Goal: Information Seeking & Learning: Learn about a topic

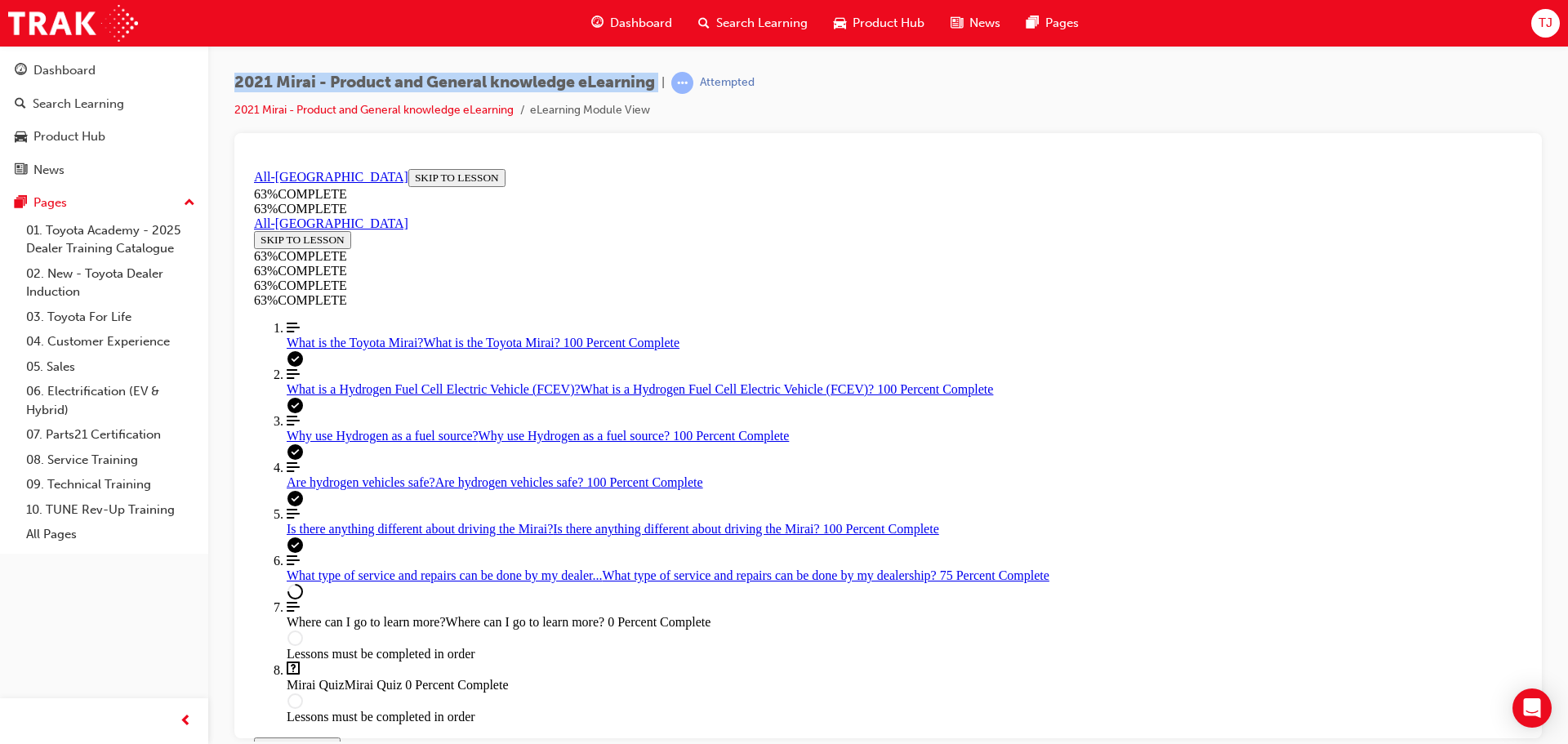
scroll to position [87, 0]
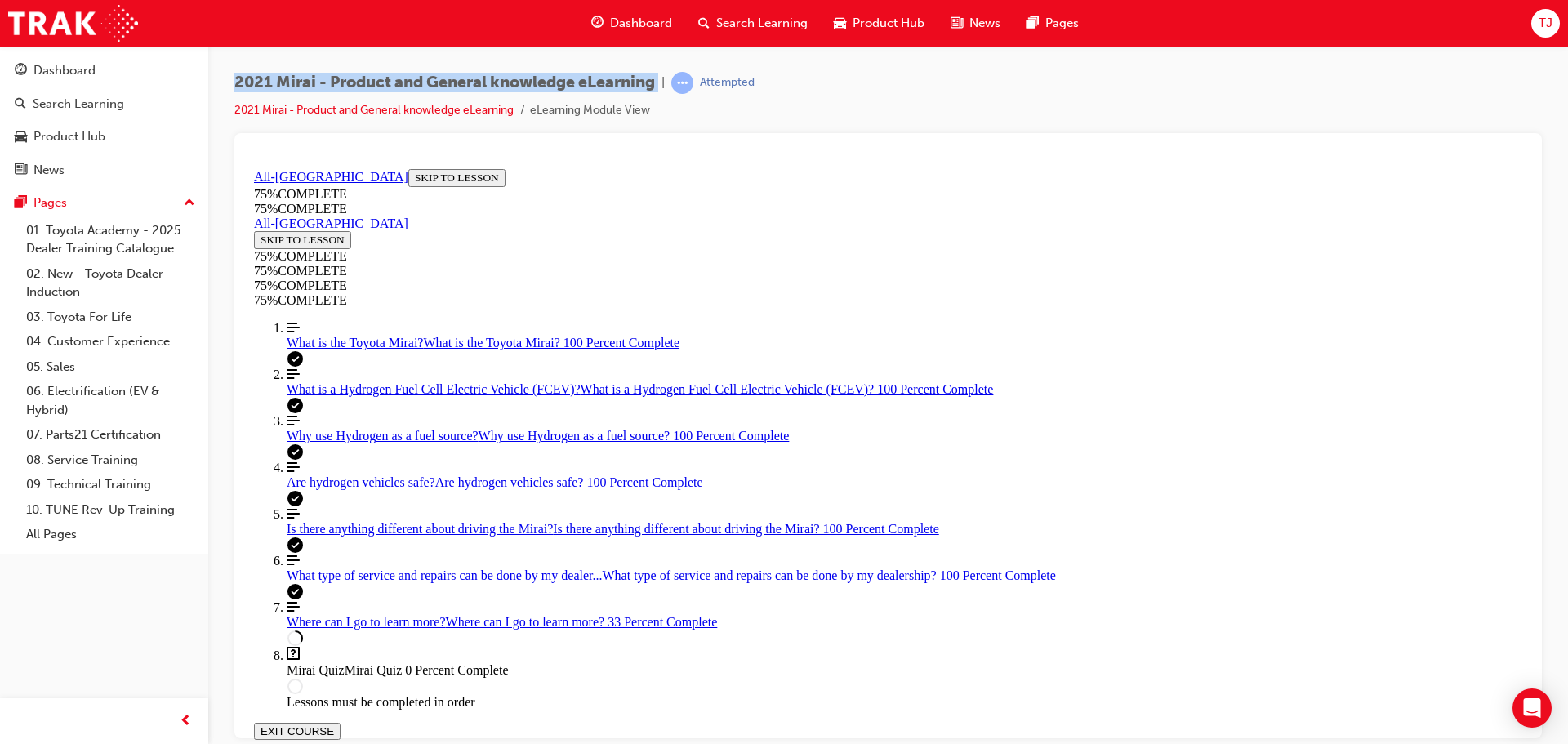
scroll to position [349, 0]
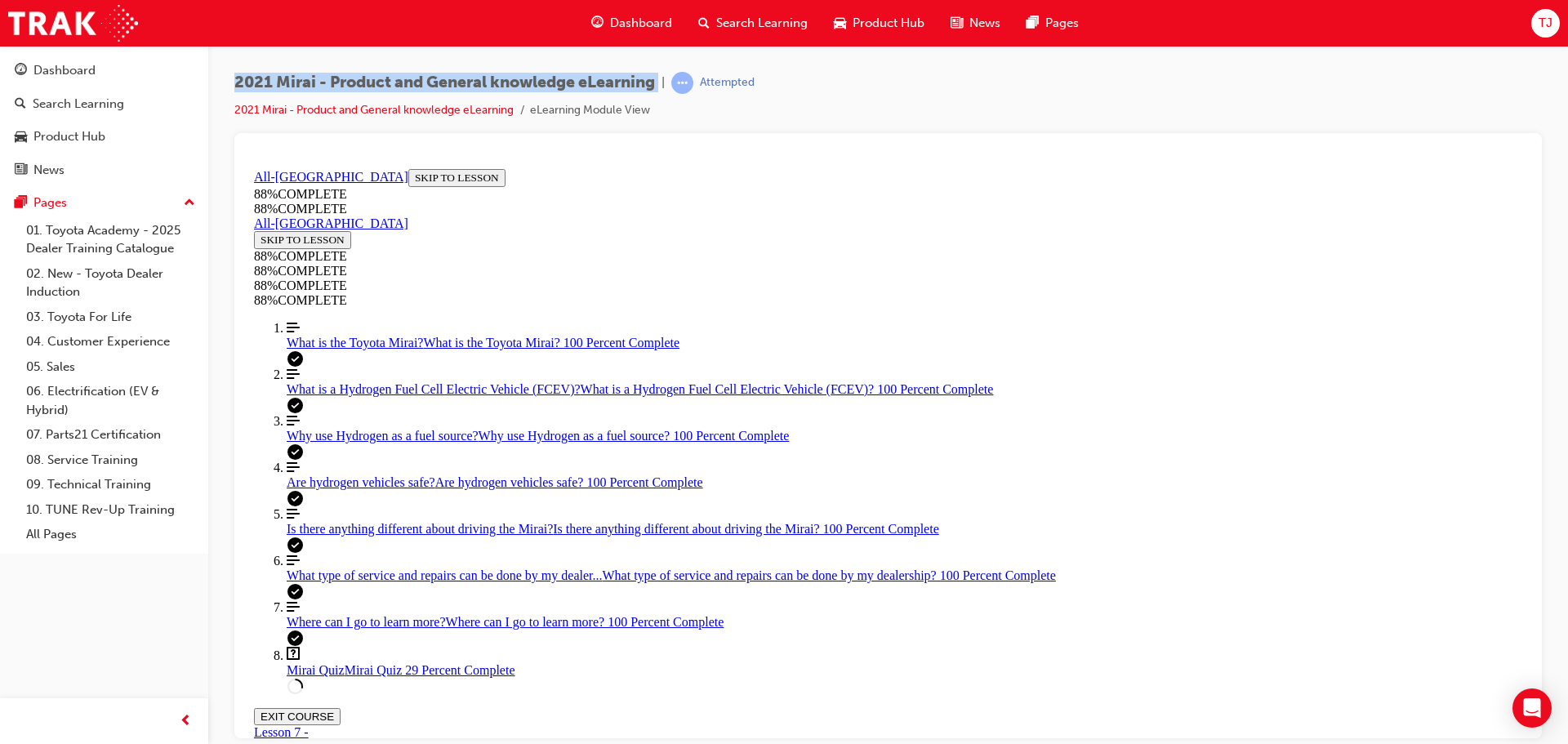
drag, startPoint x: 807, startPoint y: 587, endPoint x: 815, endPoint y: 476, distance: 111.3
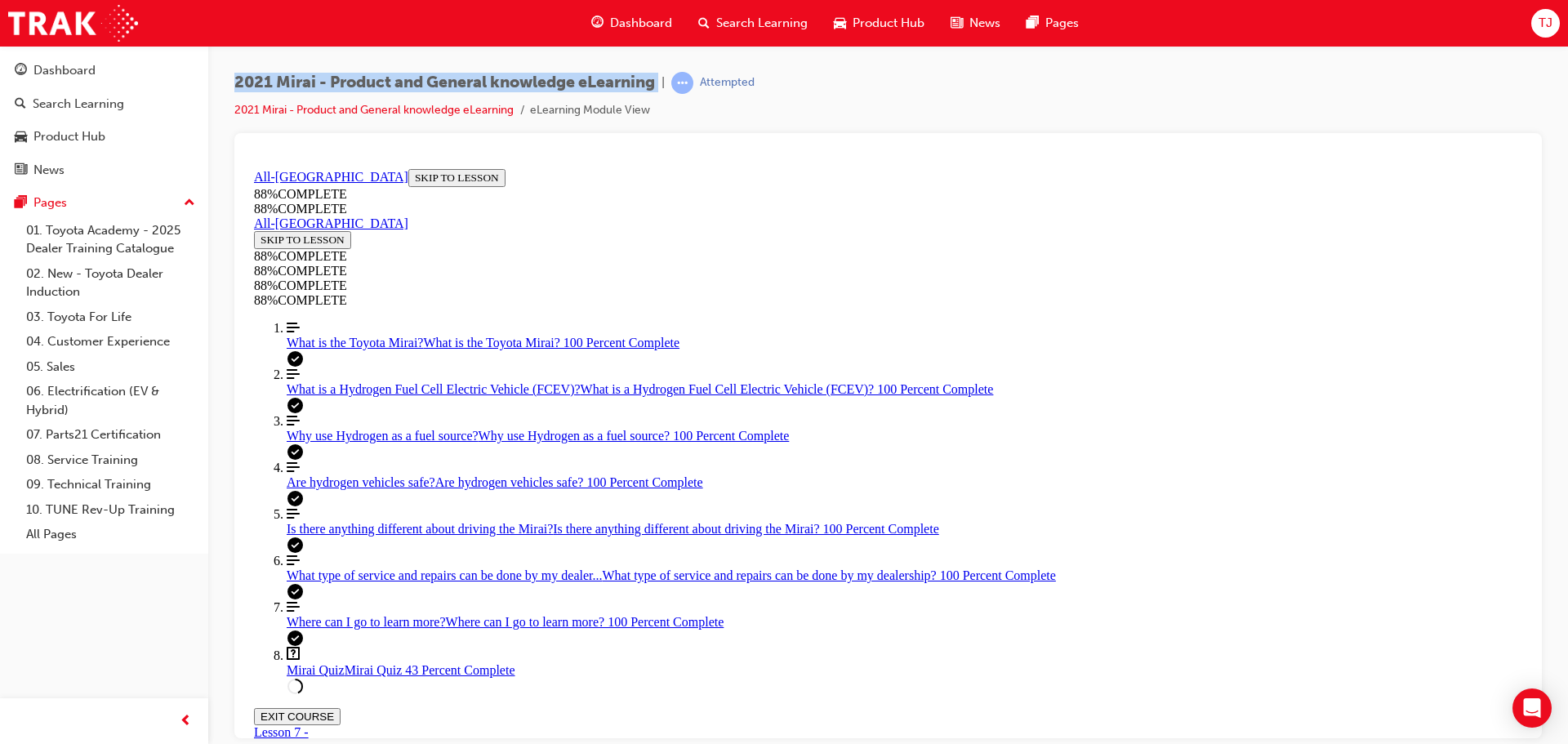
drag, startPoint x: 1074, startPoint y: 548, endPoint x: 996, endPoint y: 559, distance: 78.8
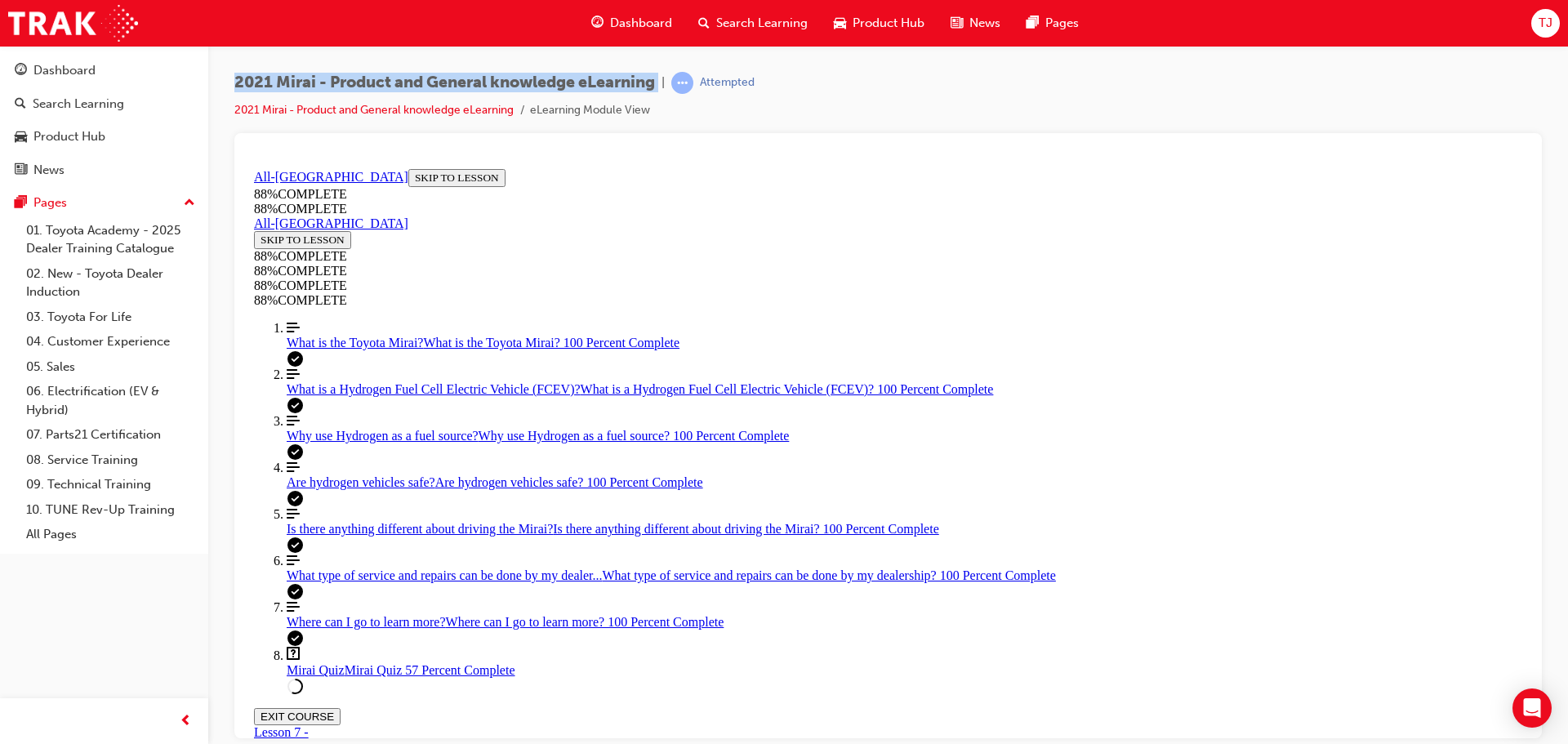
drag, startPoint x: 945, startPoint y: 556, endPoint x: 999, endPoint y: 555, distance: 54.0
drag, startPoint x: 903, startPoint y: 489, endPoint x: 969, endPoint y: 415, distance: 99.2
drag, startPoint x: 855, startPoint y: 473, endPoint x: 1092, endPoint y: 519, distance: 241.4
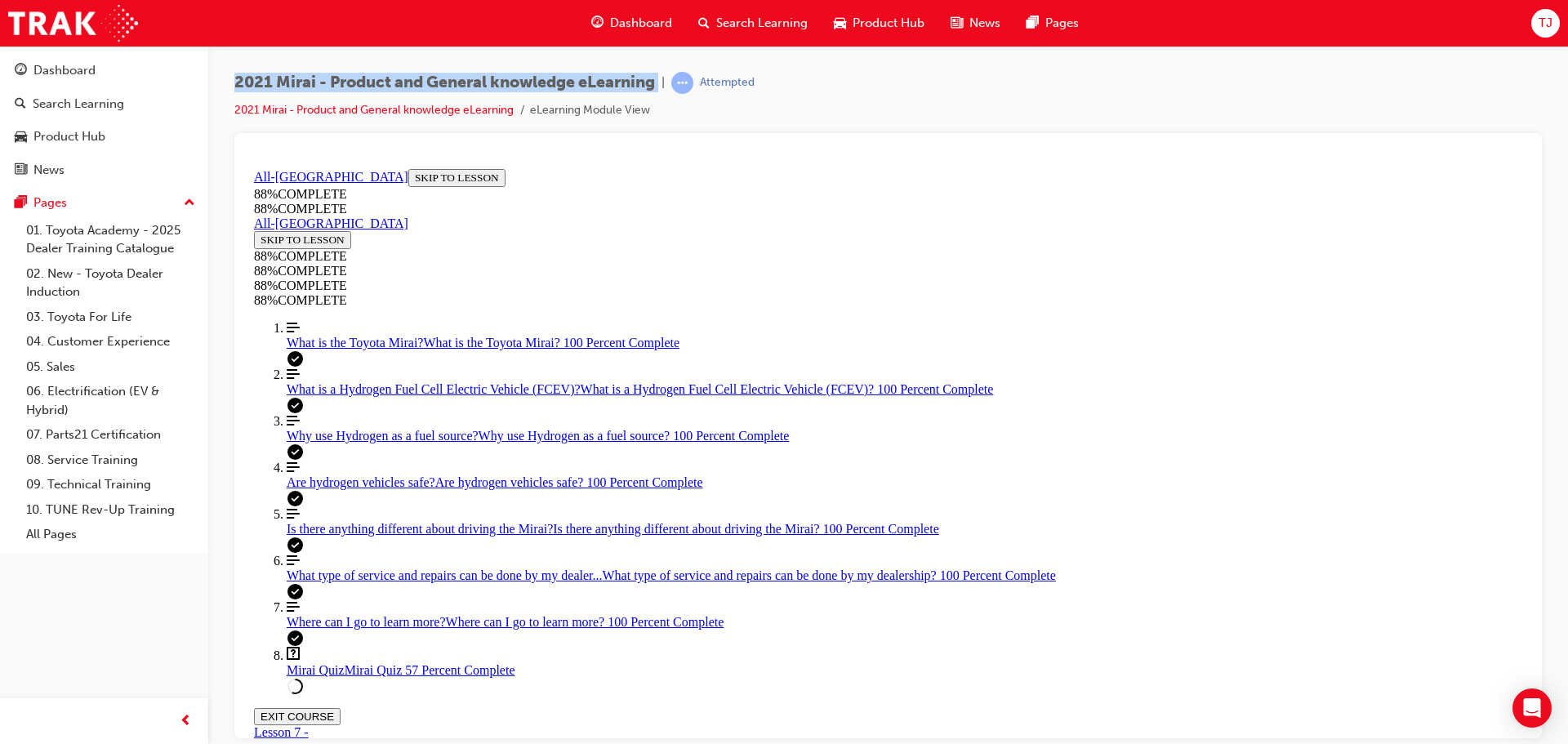
drag, startPoint x: 839, startPoint y: 381, endPoint x: 879, endPoint y: 259, distance: 128.4
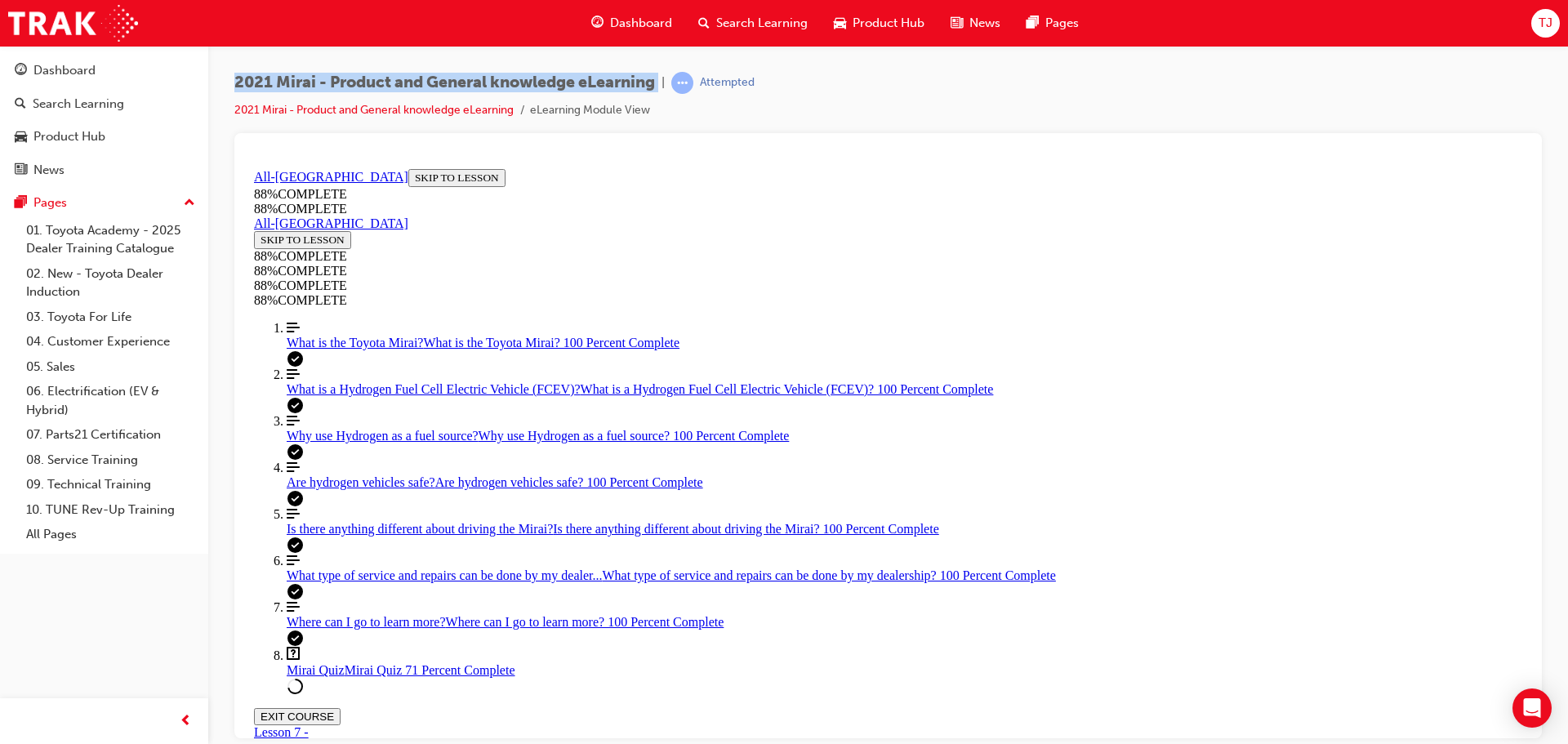
scroll to position [213, 0]
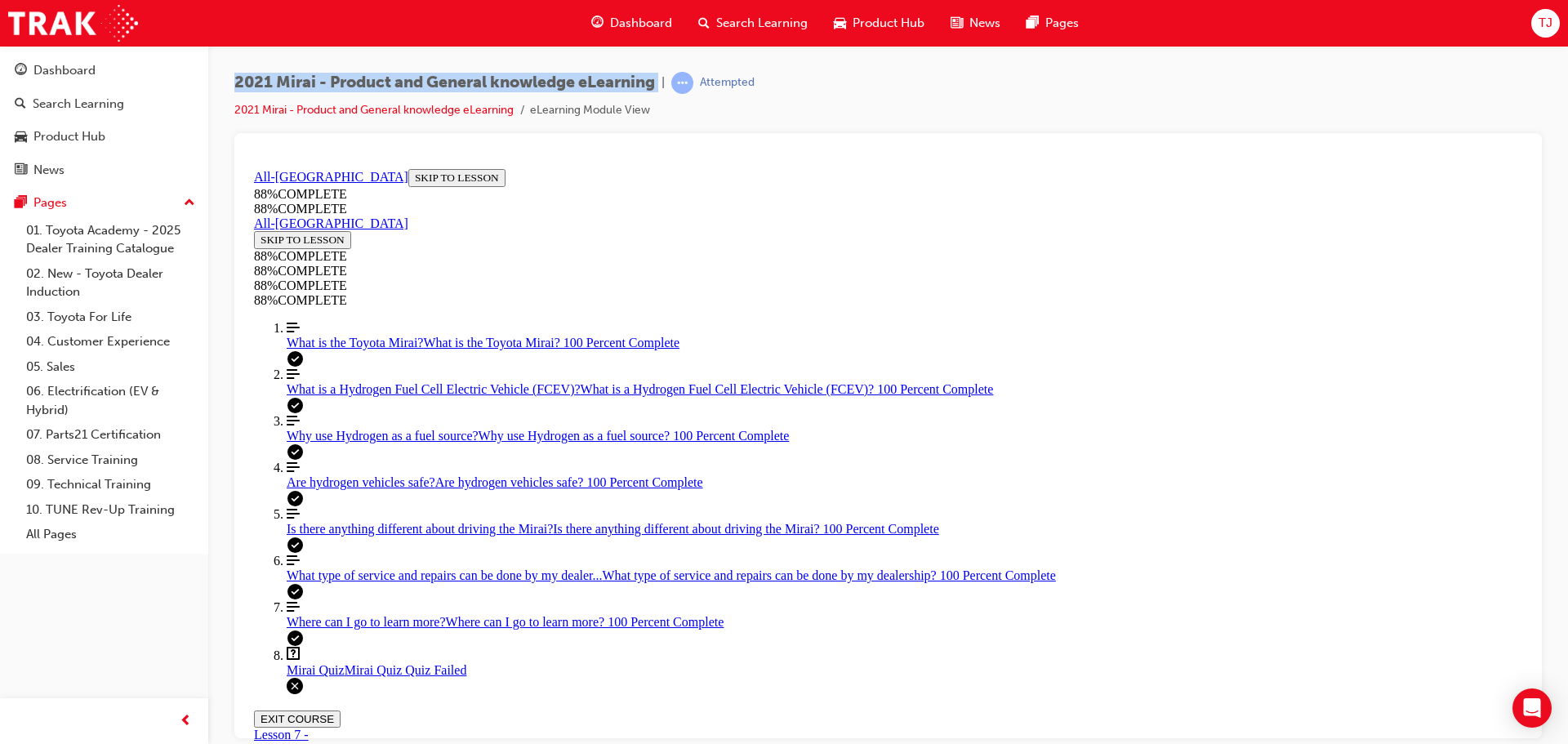
scroll to position [266, 0]
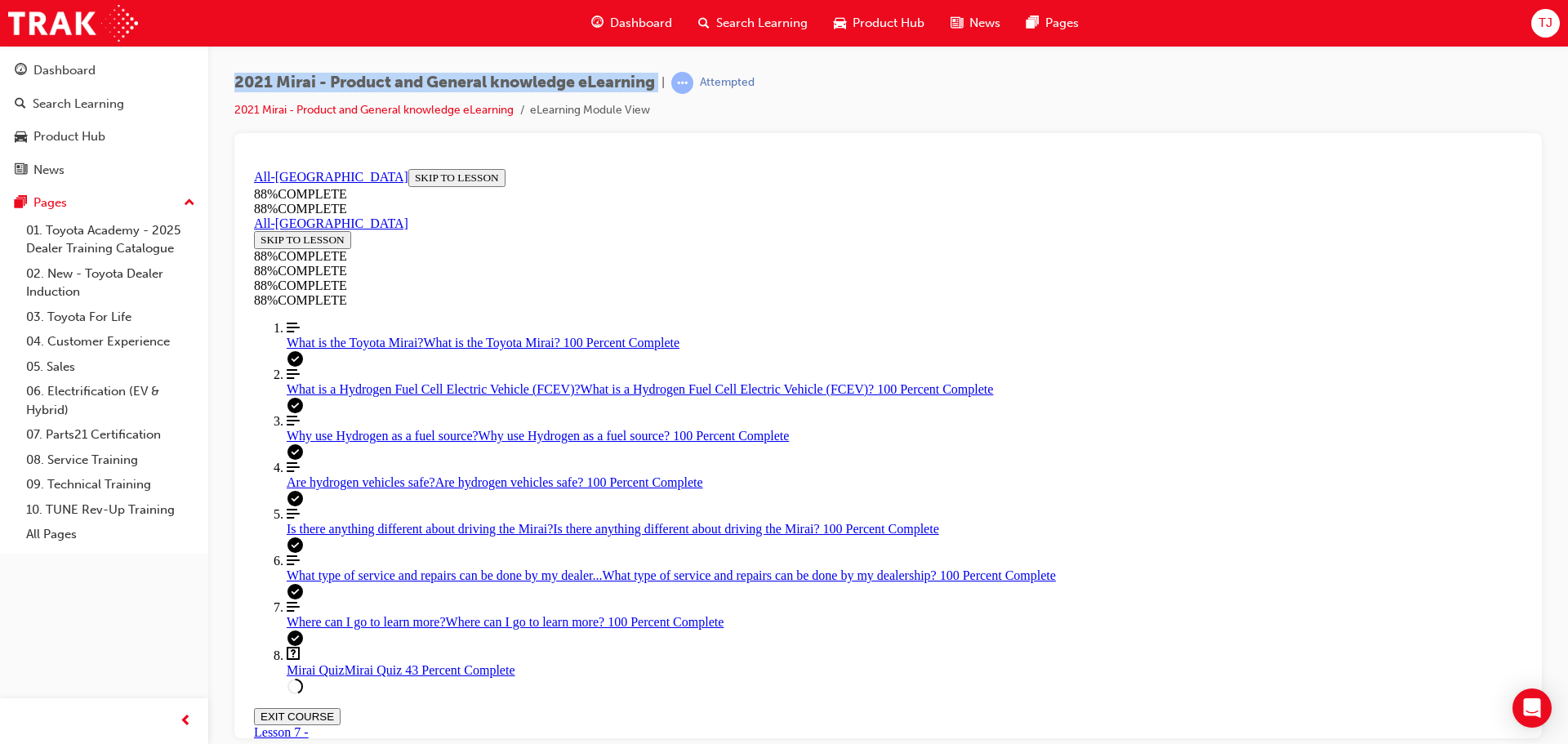
scroll to position [213, 0]
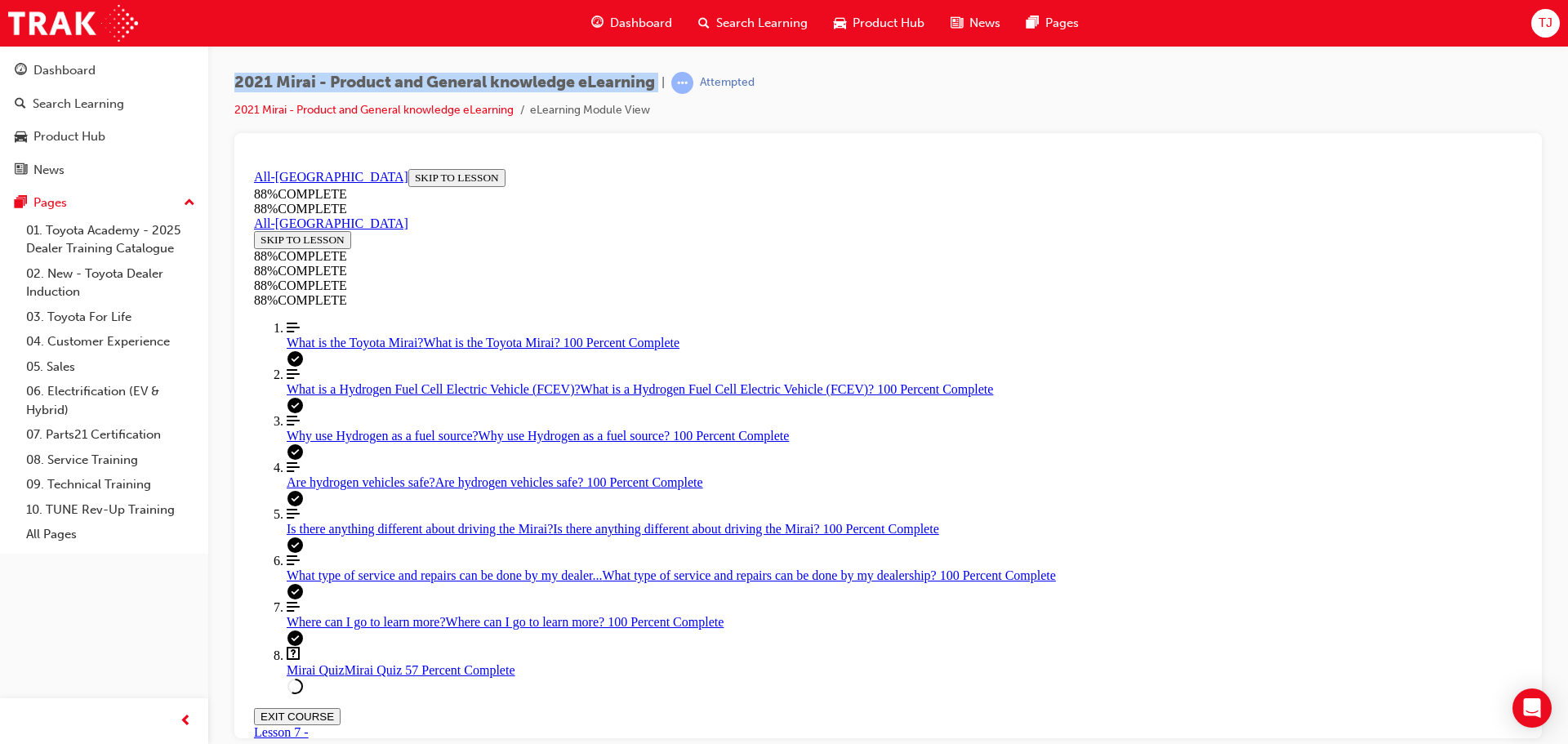
drag, startPoint x: 883, startPoint y: 498, endPoint x: 940, endPoint y: 500, distance: 57.0
drag, startPoint x: 869, startPoint y: 643, endPoint x: 871, endPoint y: 617, distance: 26.1
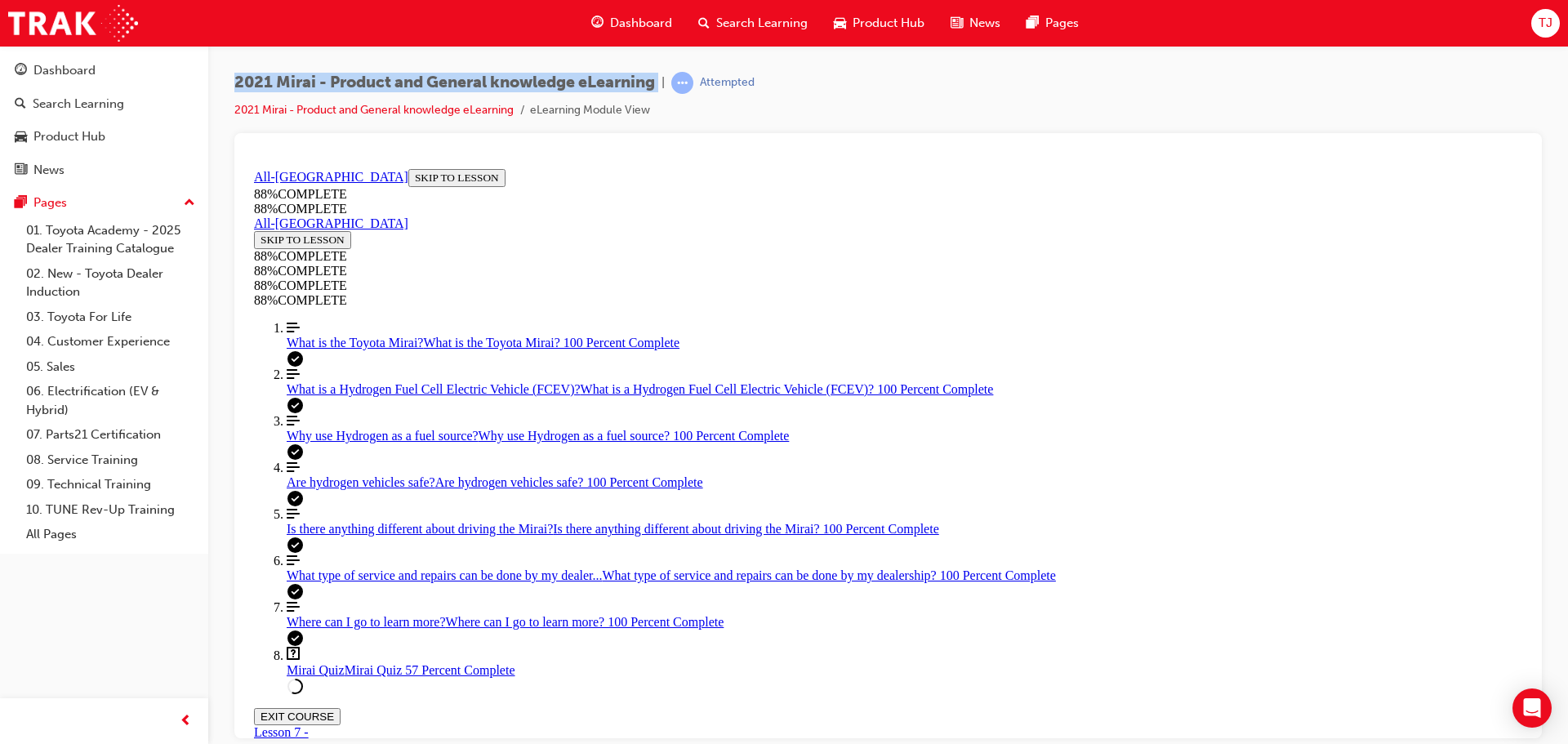
drag, startPoint x: 851, startPoint y: 593, endPoint x: 924, endPoint y: 598, distance: 73.2
drag, startPoint x: 915, startPoint y: 679, endPoint x: 965, endPoint y: 670, distance: 50.8
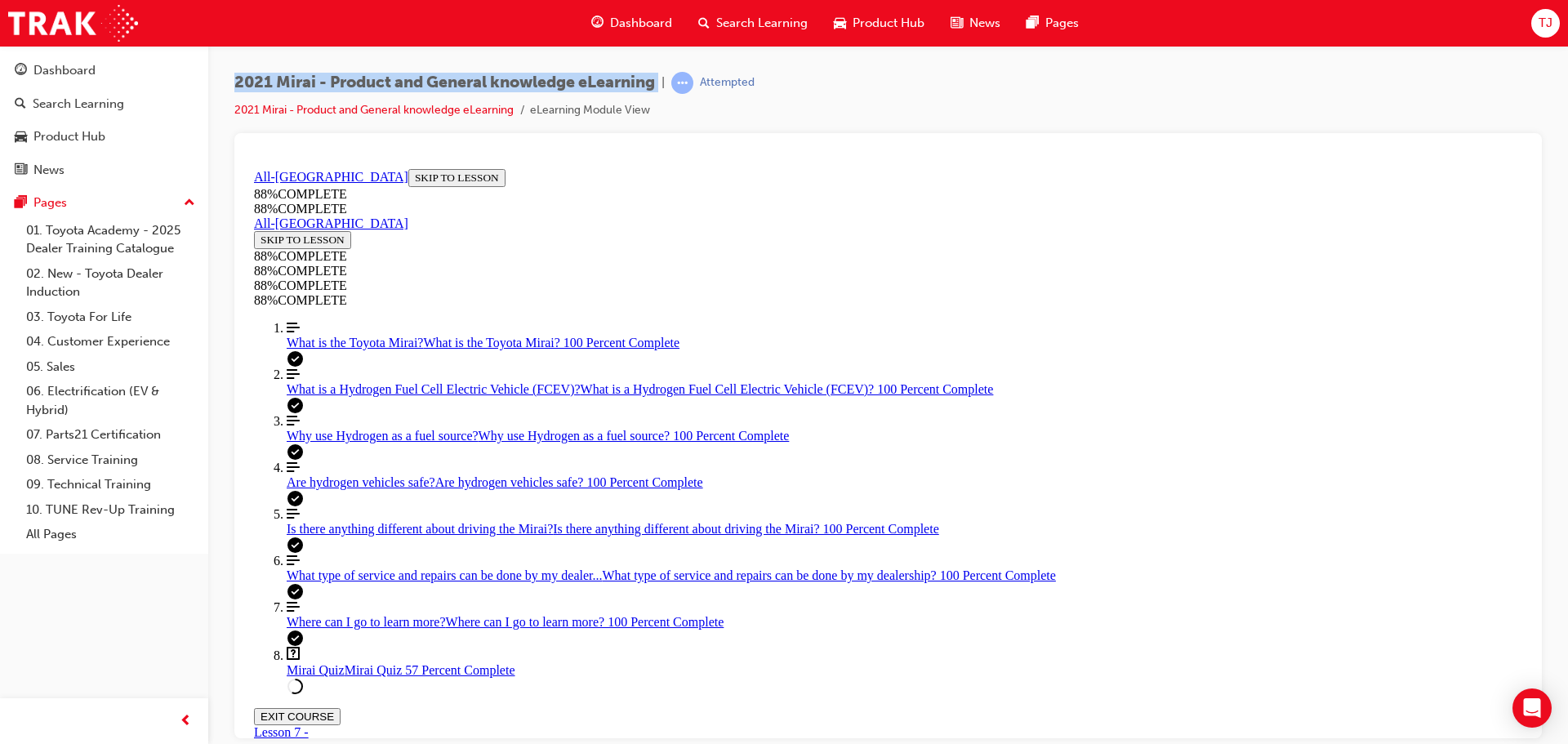
drag, startPoint x: 923, startPoint y: 661, endPoint x: 1008, endPoint y: 668, distance: 85.3
drag, startPoint x: 881, startPoint y: 591, endPoint x: 992, endPoint y: 590, distance: 111.0
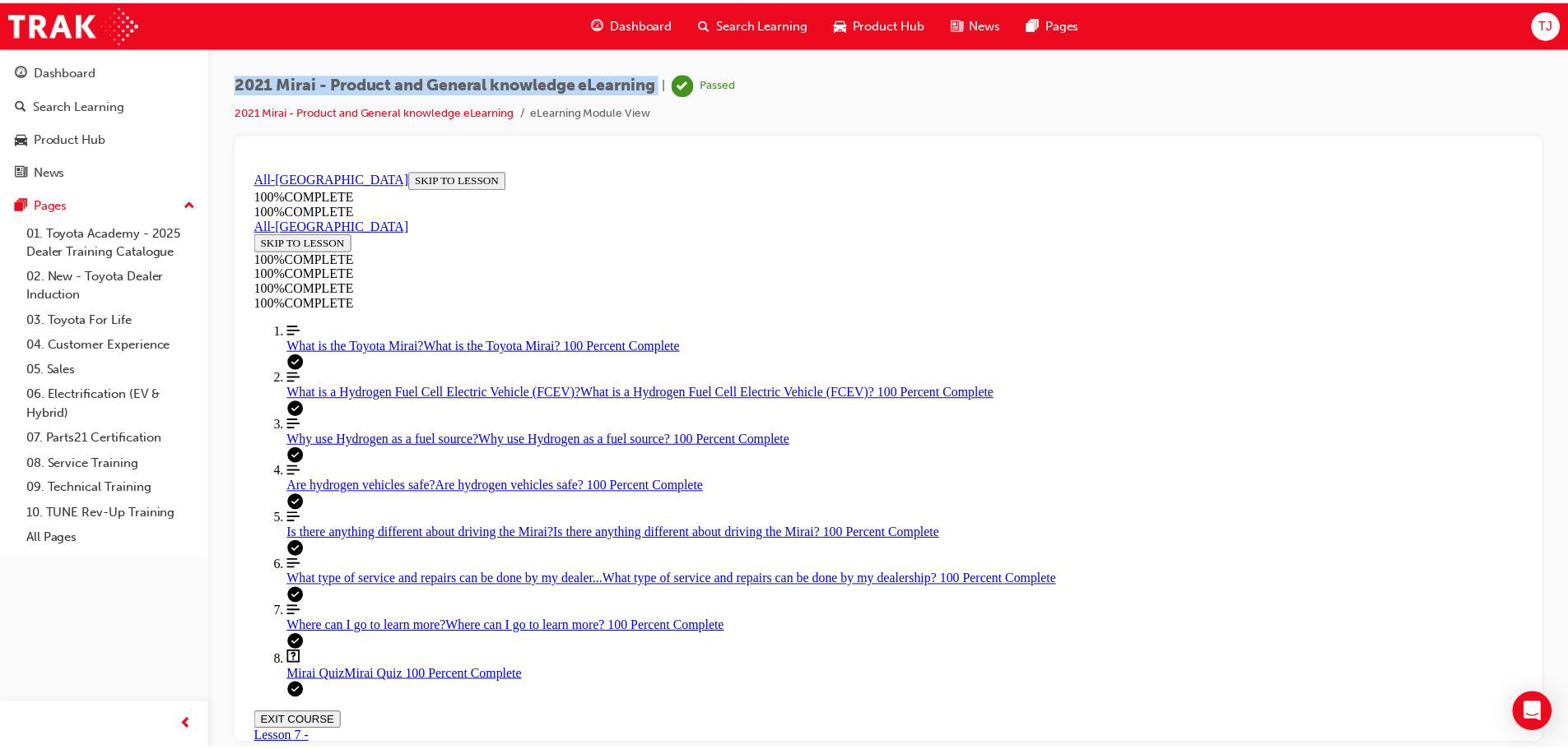
scroll to position [268, 0]
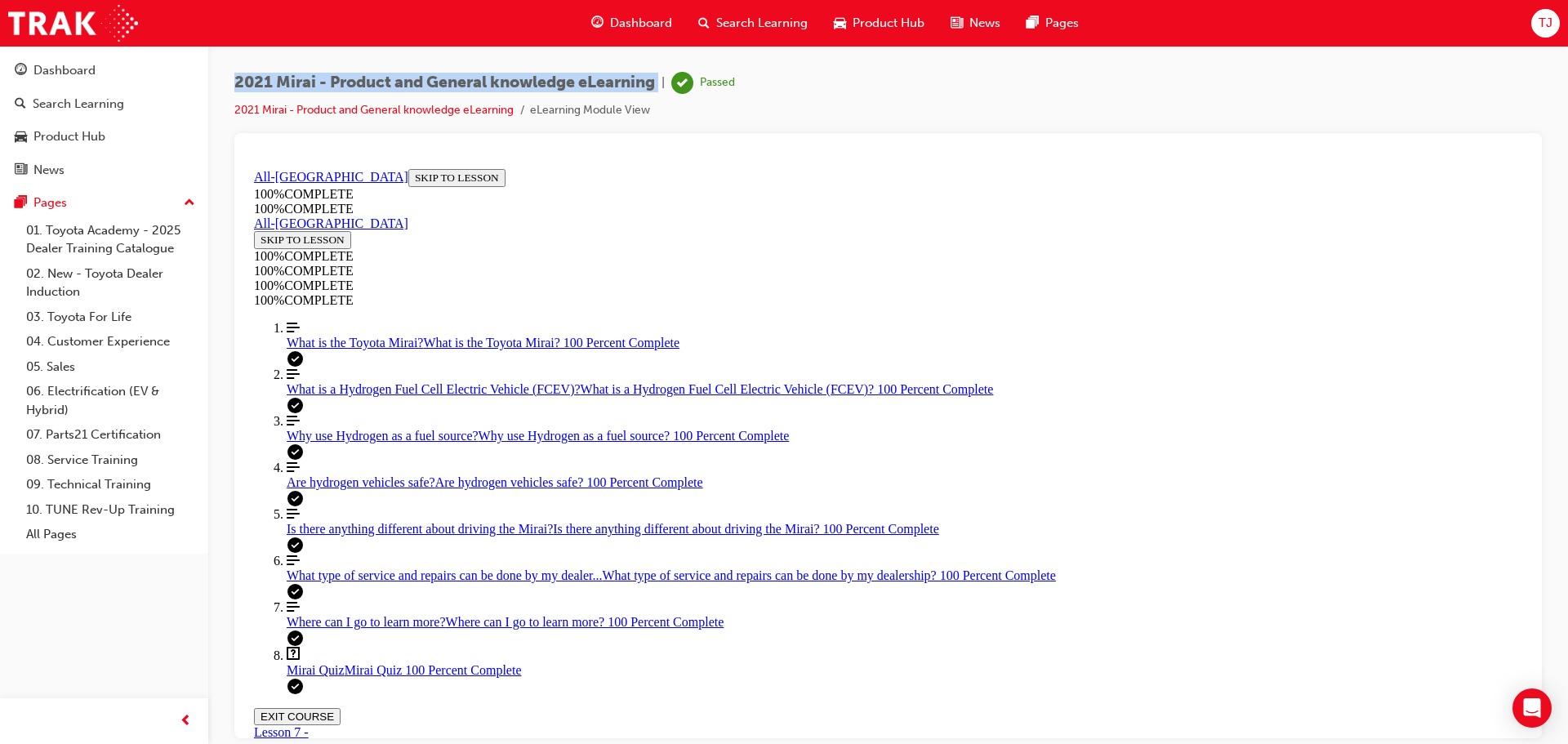
click at [341, 707] on button "EXIT COURSE" at bounding box center [297, 716] width 86 height 17
click at [673, 24] on div "Dashboard" at bounding box center [632, 23] width 107 height 34
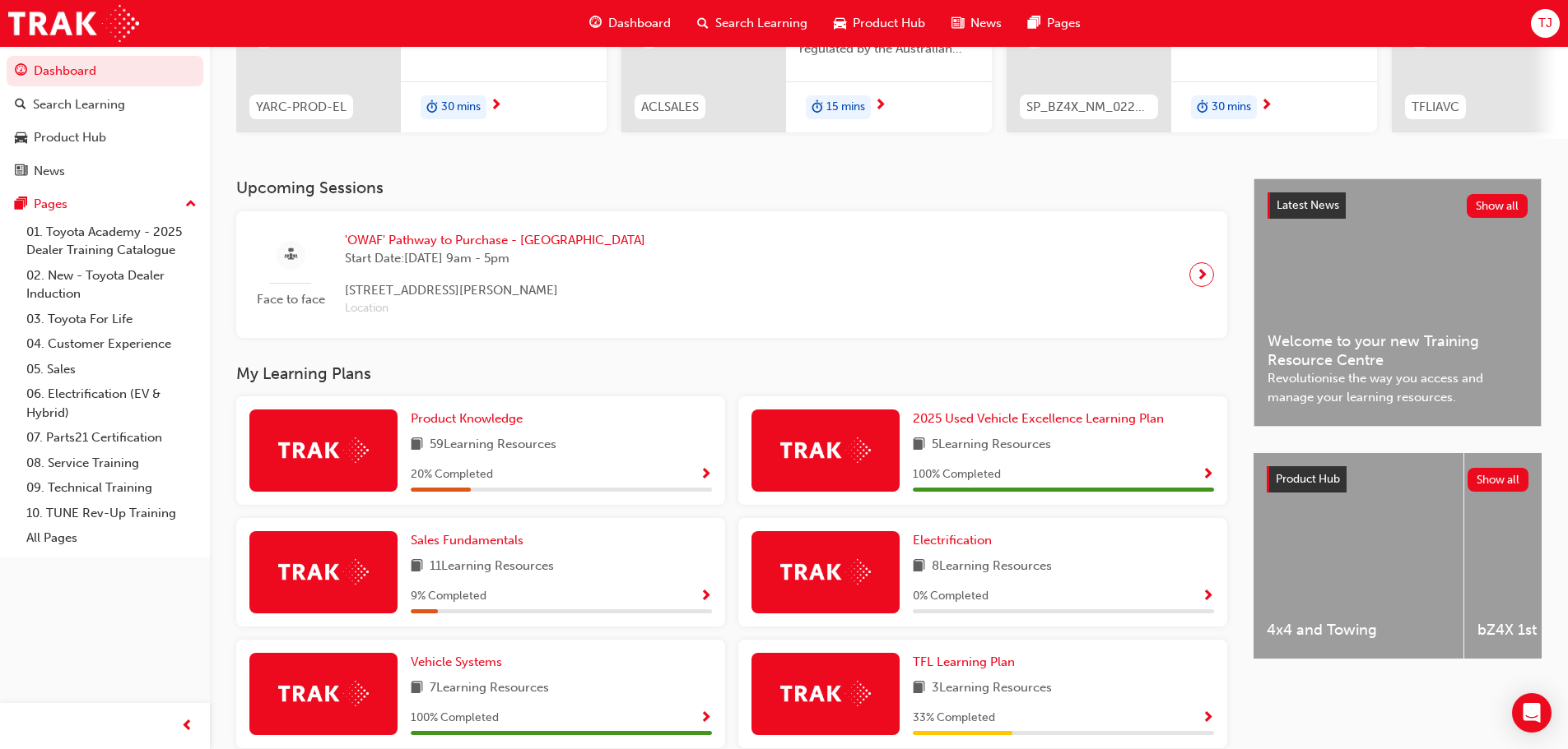
scroll to position [247, 0]
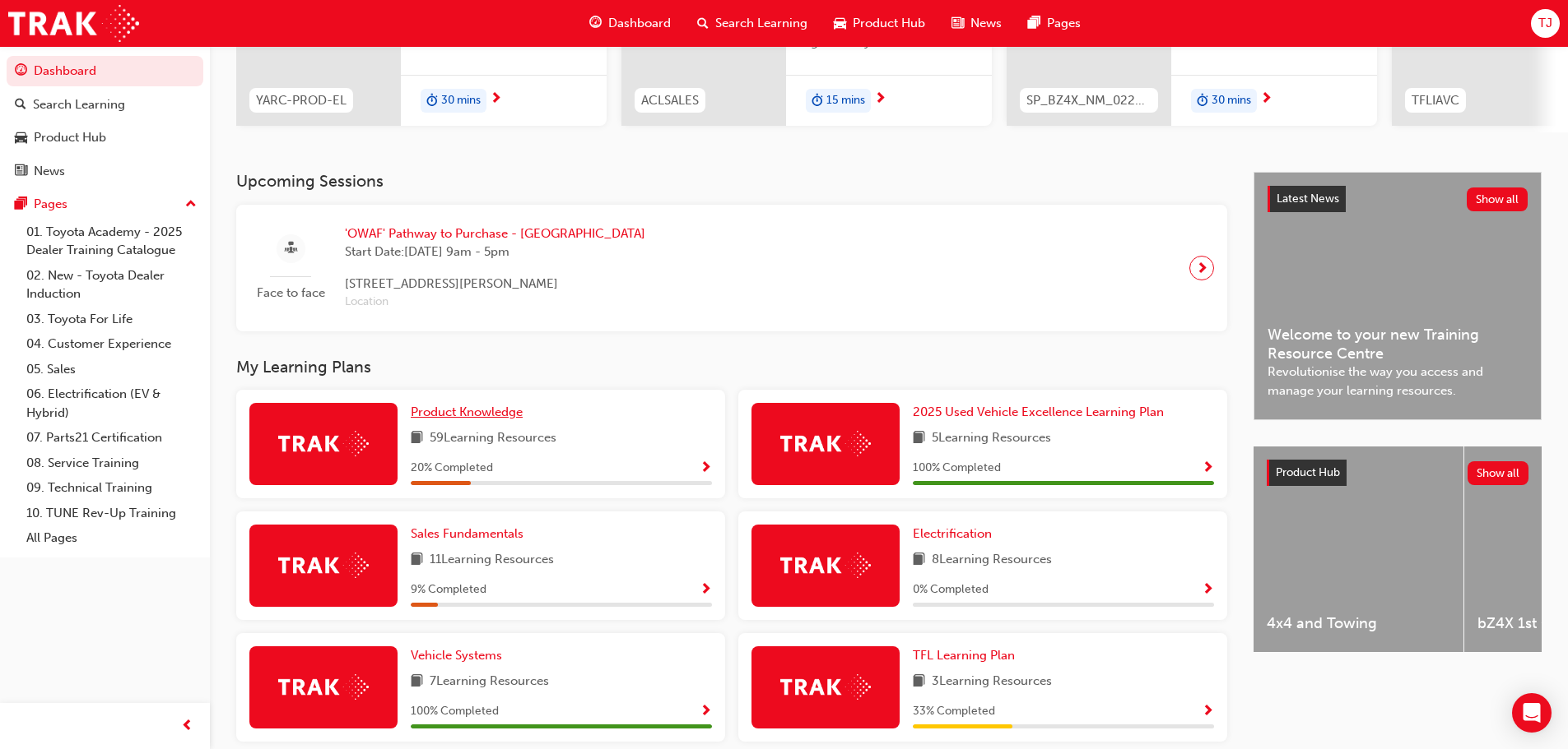
click at [462, 420] on span "Product Knowledge" at bounding box center [467, 412] width 112 height 15
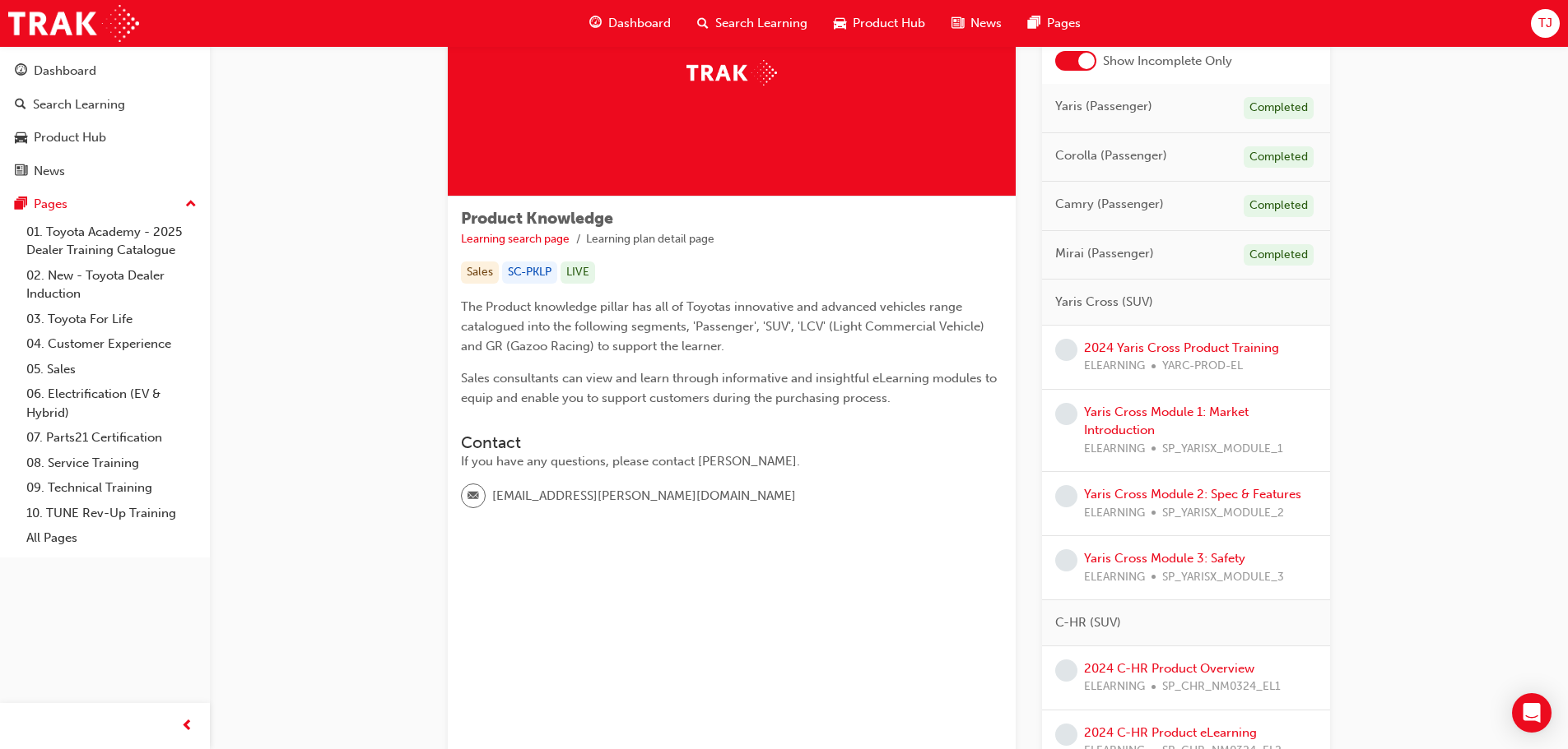
scroll to position [411, 0]
